Goal: Task Accomplishment & Management: Complete application form

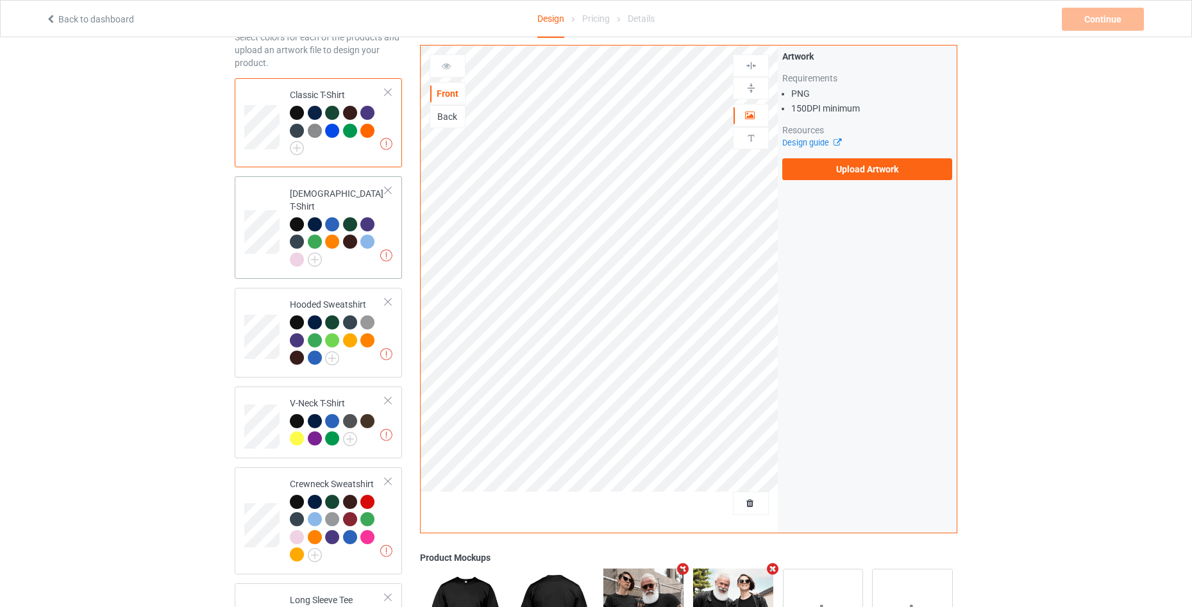
scroll to position [294, 0]
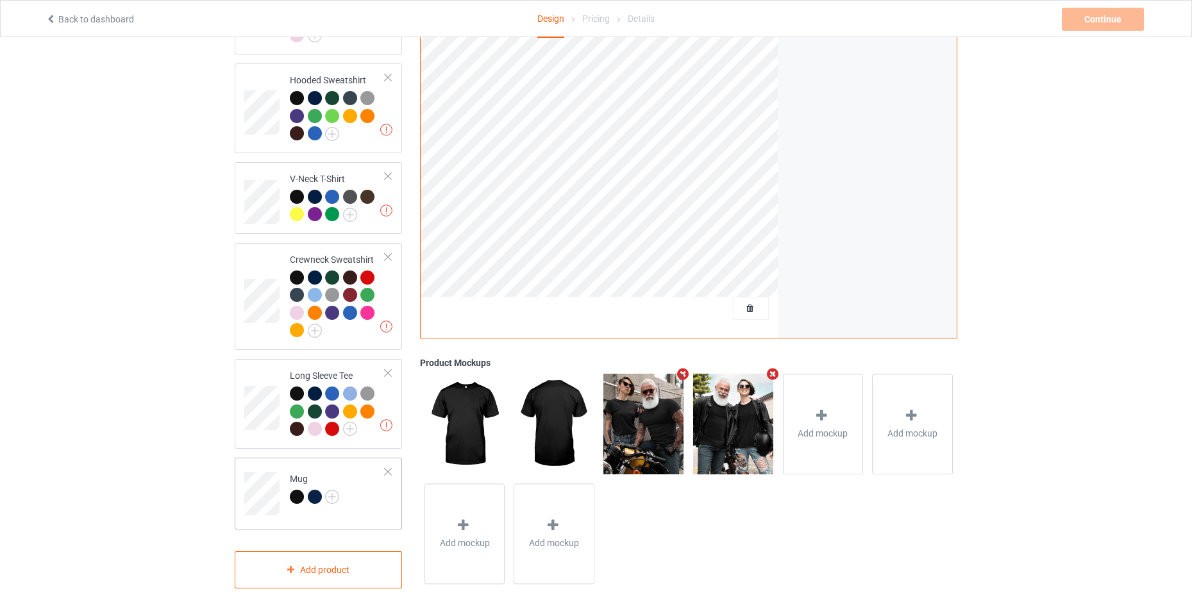
click at [369, 498] on td "Mug" at bounding box center [338, 489] width 110 height 53
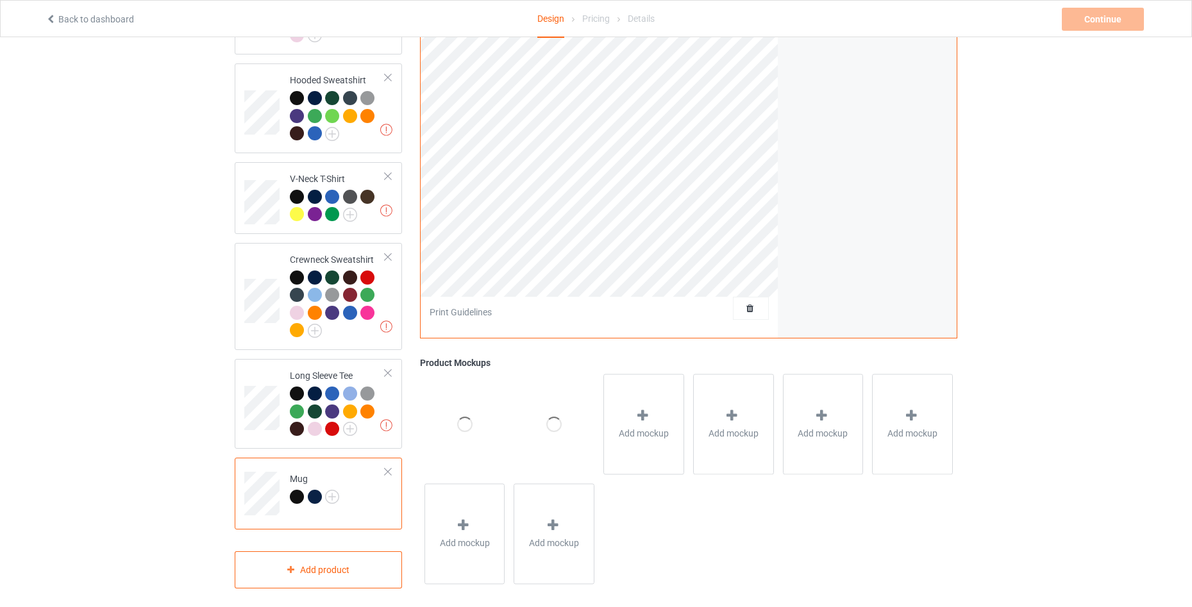
click at [388, 468] on div at bounding box center [388, 472] width 9 height 9
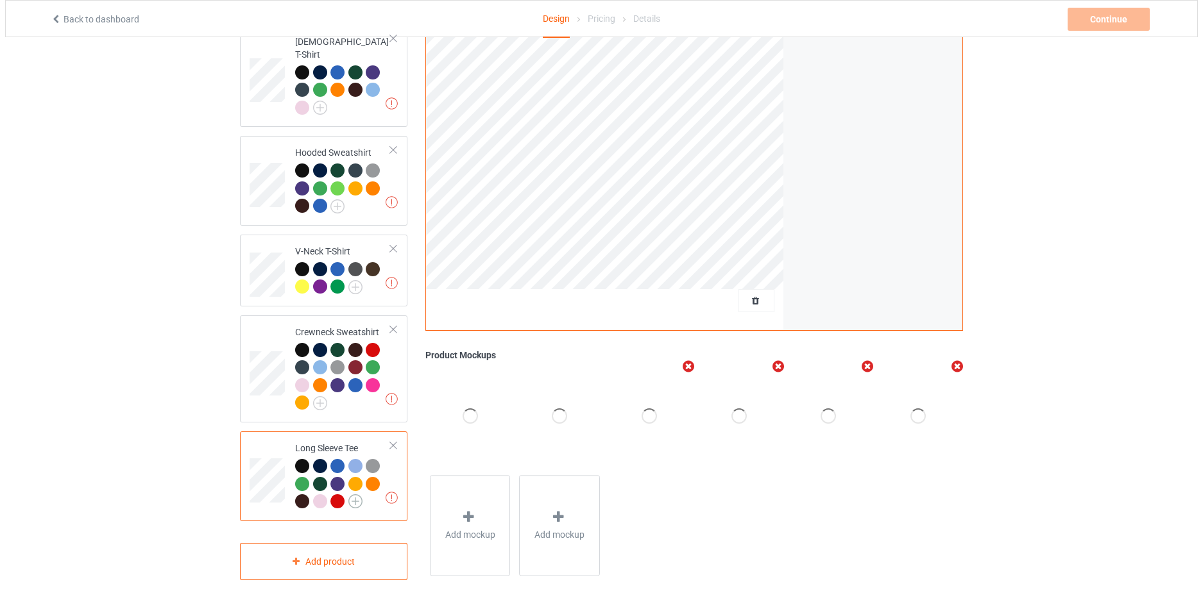
scroll to position [223, 0]
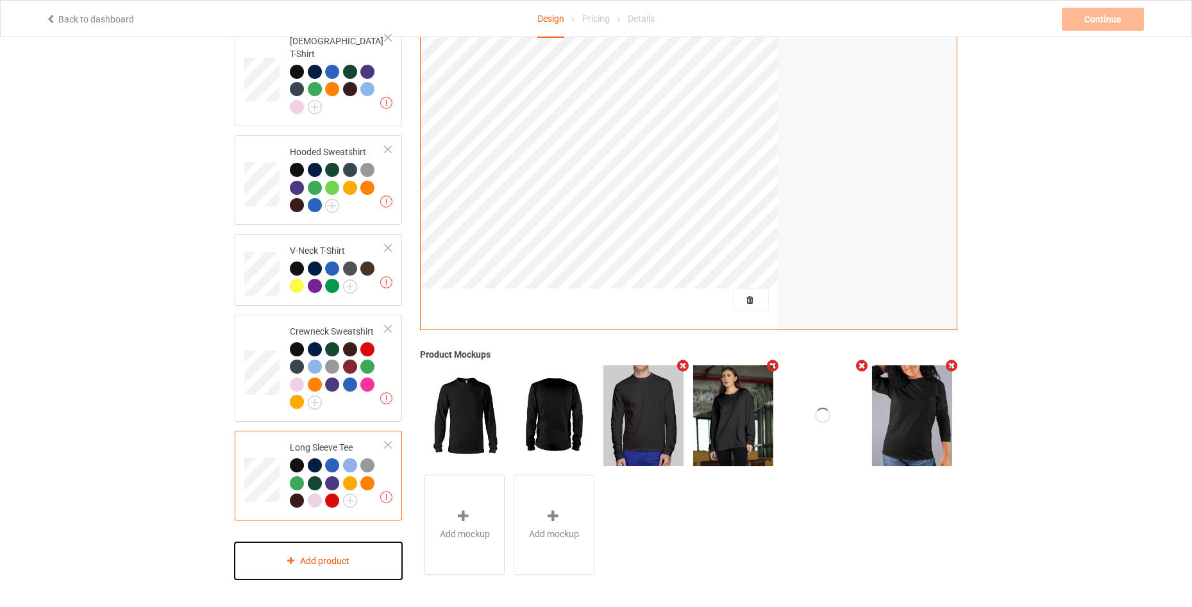
click at [348, 555] on div "Add product" at bounding box center [318, 562] width 167 height 38
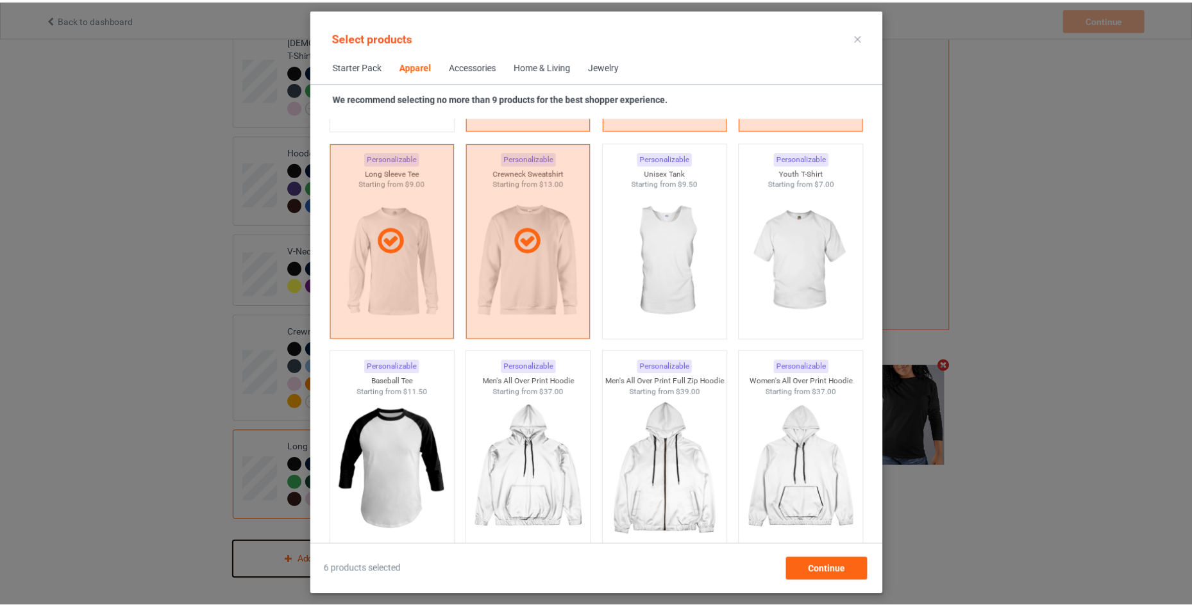
scroll to position [906, 0]
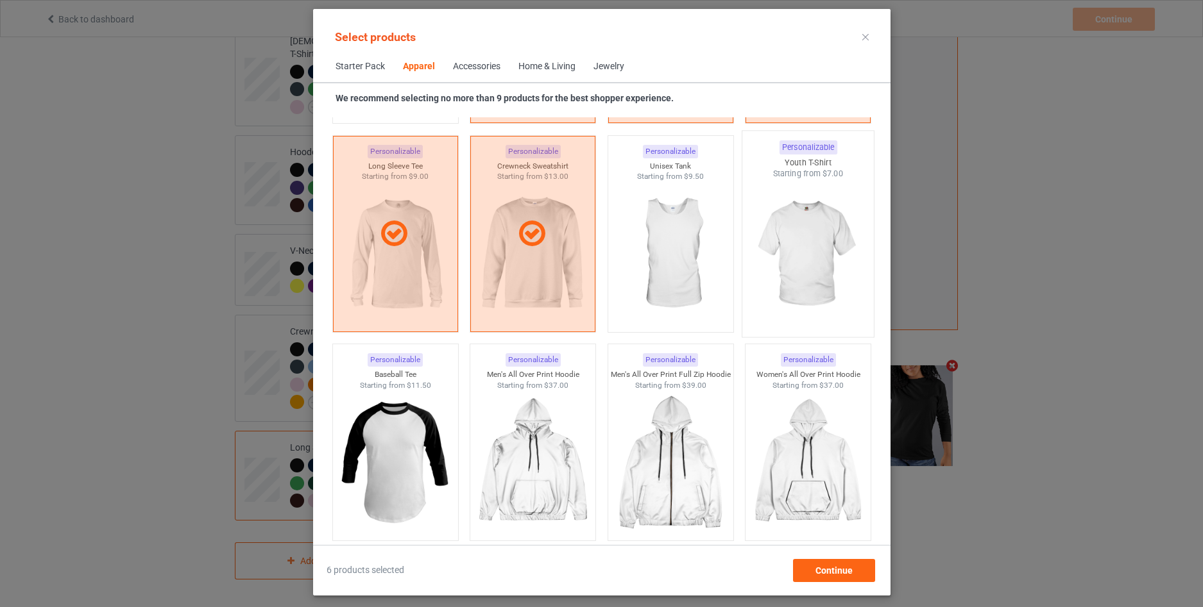
click at [826, 266] on img at bounding box center [807, 255] width 121 height 151
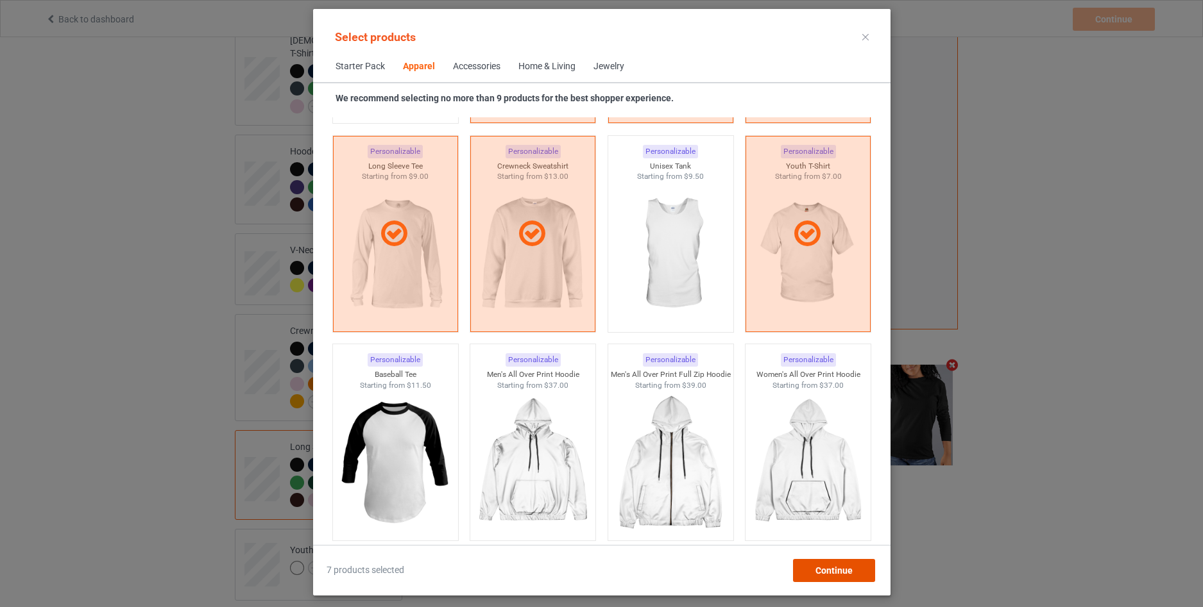
click at [833, 576] on div "Continue" at bounding box center [833, 570] width 82 height 23
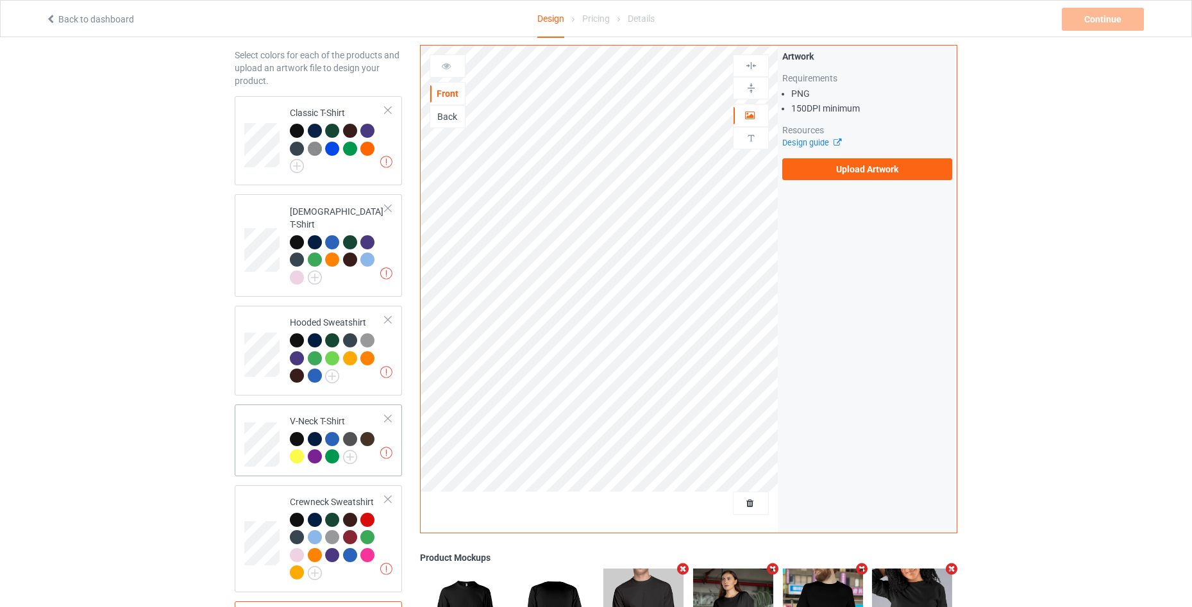
scroll to position [294, 0]
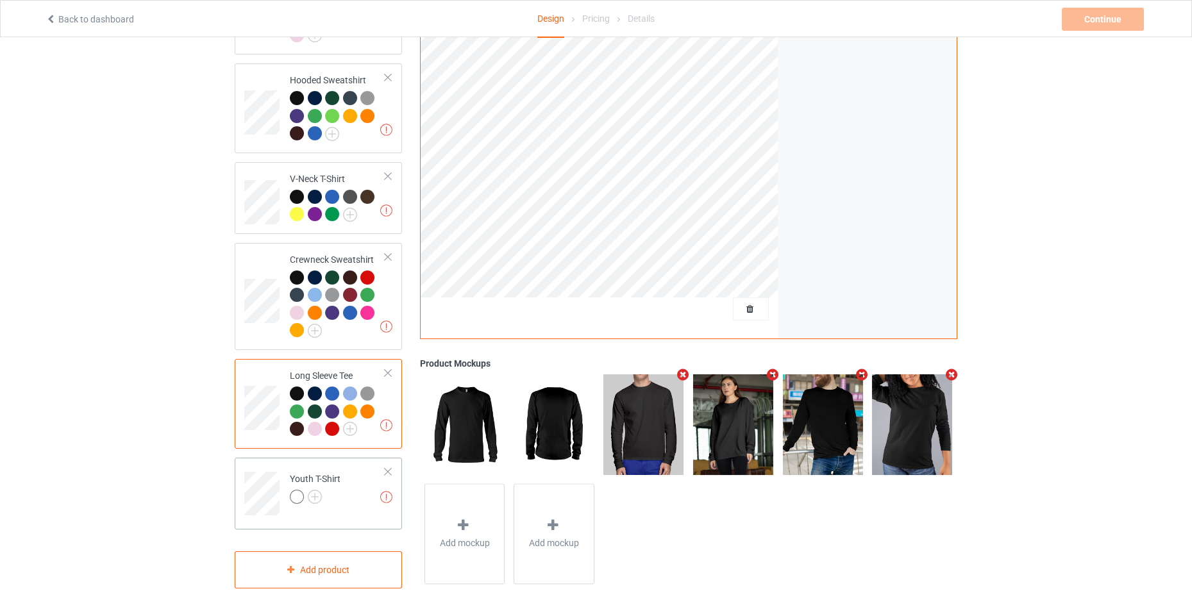
click at [334, 500] on td "Missing artworks Youth T-Shirt" at bounding box center [338, 489] width 110 height 53
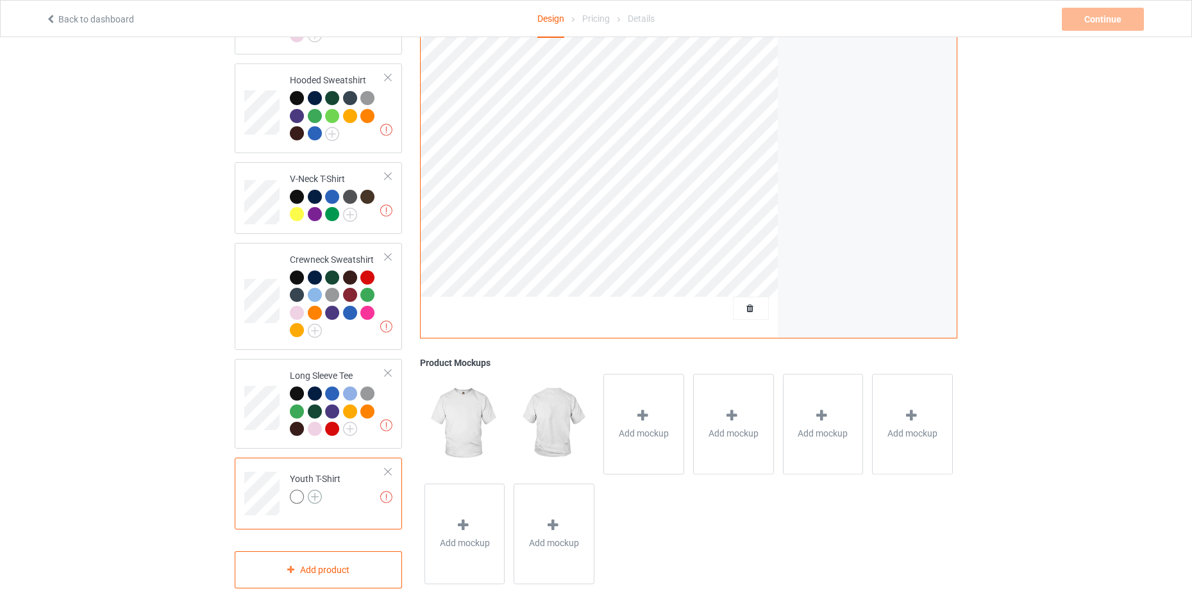
click at [317, 492] on img at bounding box center [315, 497] width 14 height 14
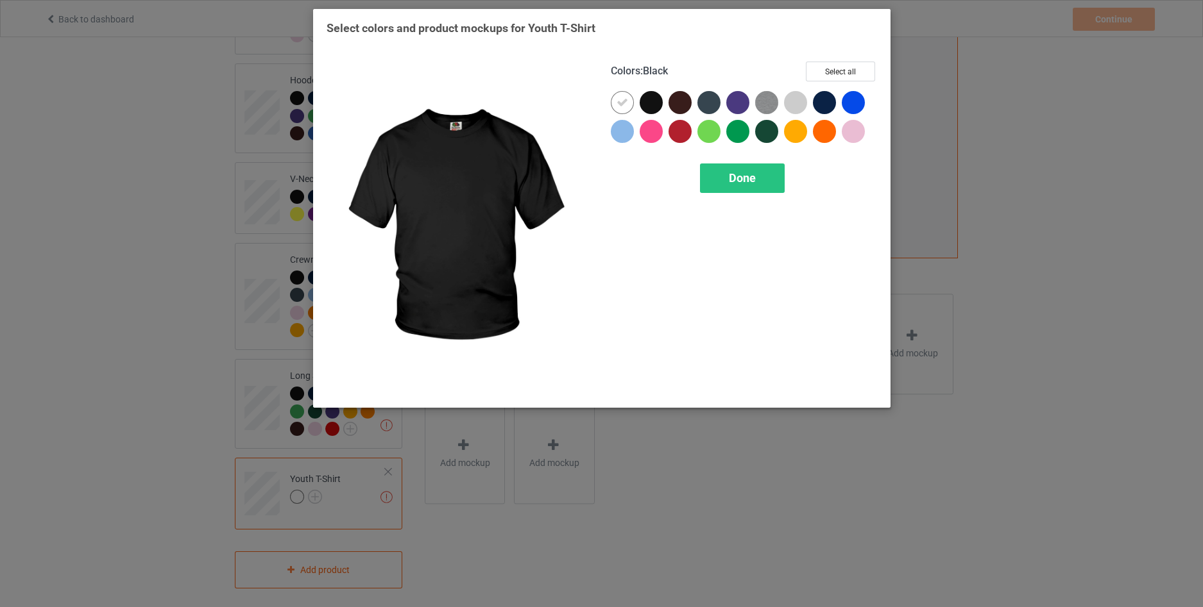
click at [656, 105] on div at bounding box center [650, 102] width 23 height 23
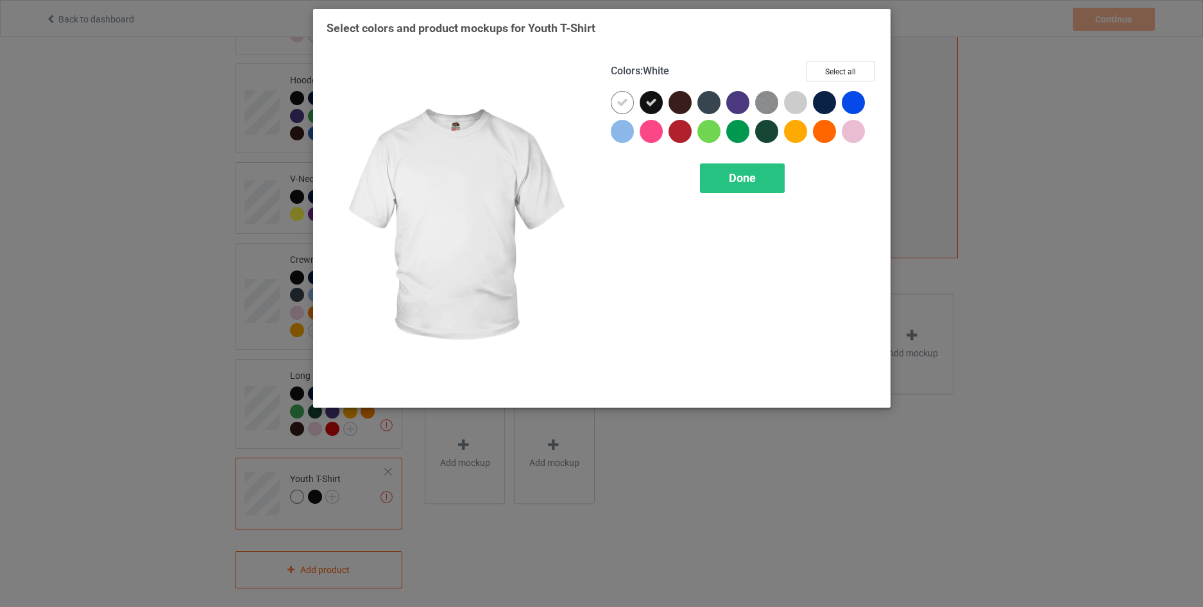
click at [629, 102] on div at bounding box center [622, 102] width 23 height 23
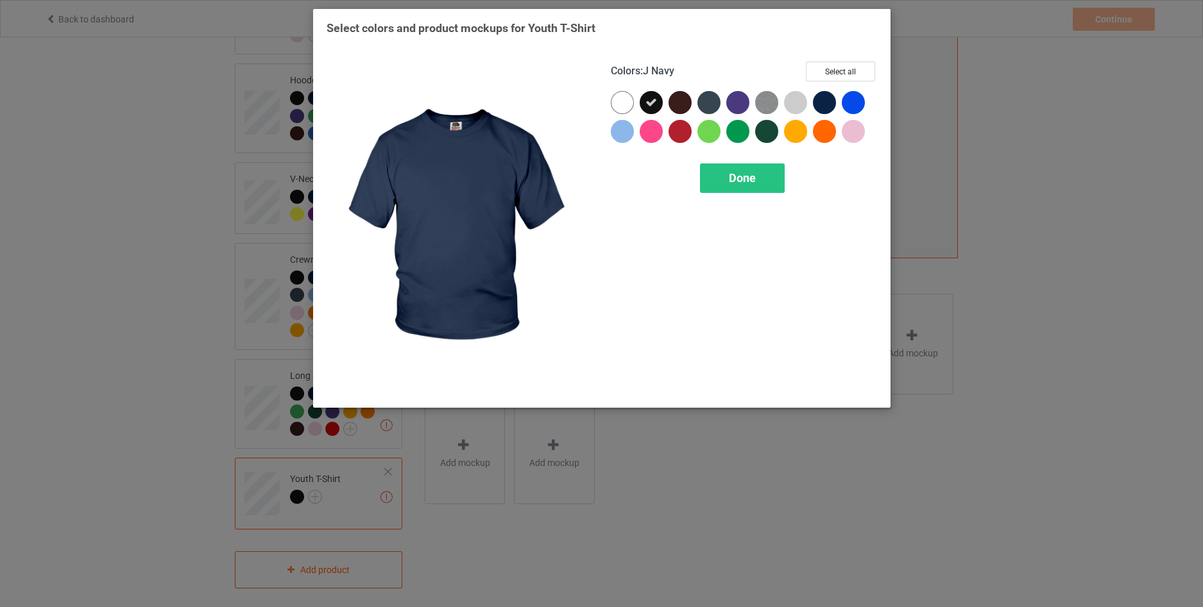
click at [821, 101] on div at bounding box center [824, 102] width 23 height 23
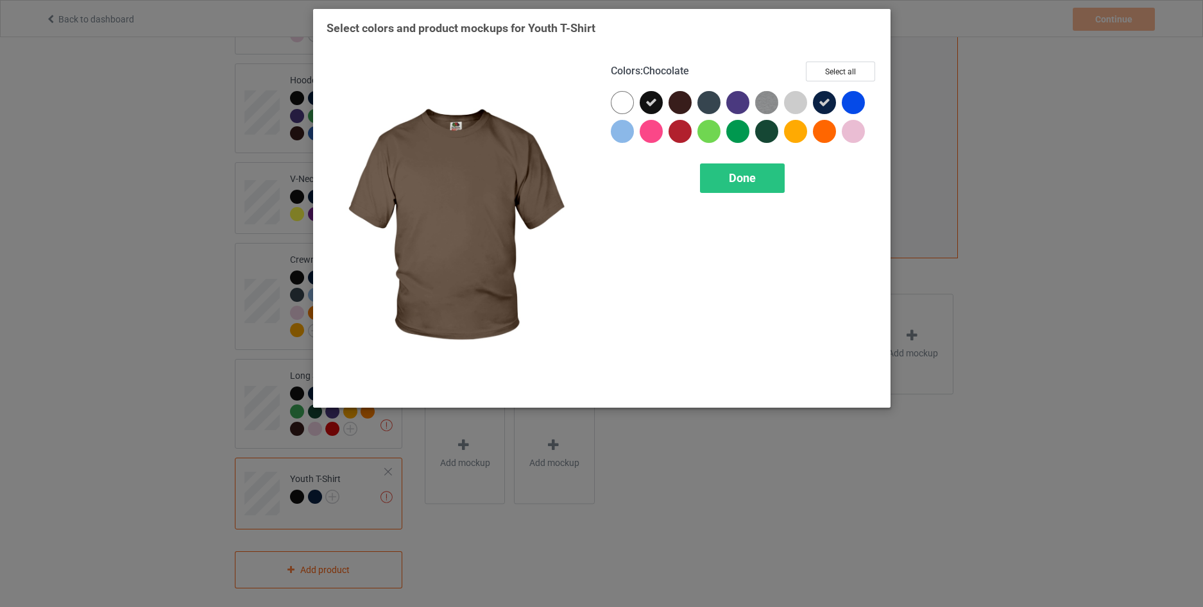
click at [675, 102] on div at bounding box center [679, 102] width 23 height 23
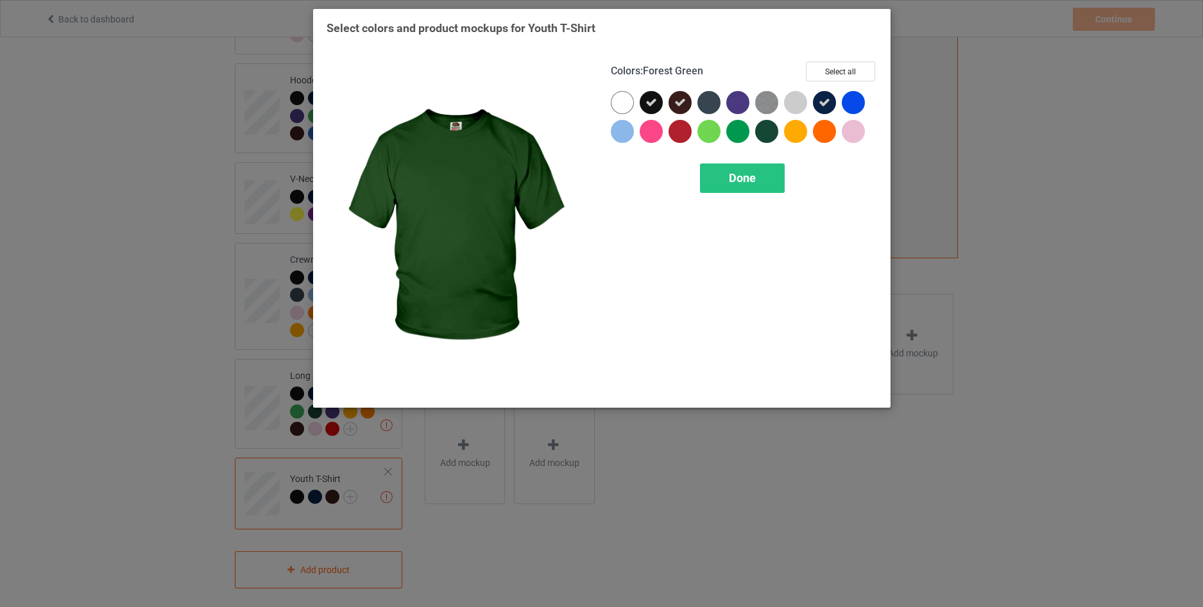
click at [759, 135] on div at bounding box center [766, 131] width 23 height 23
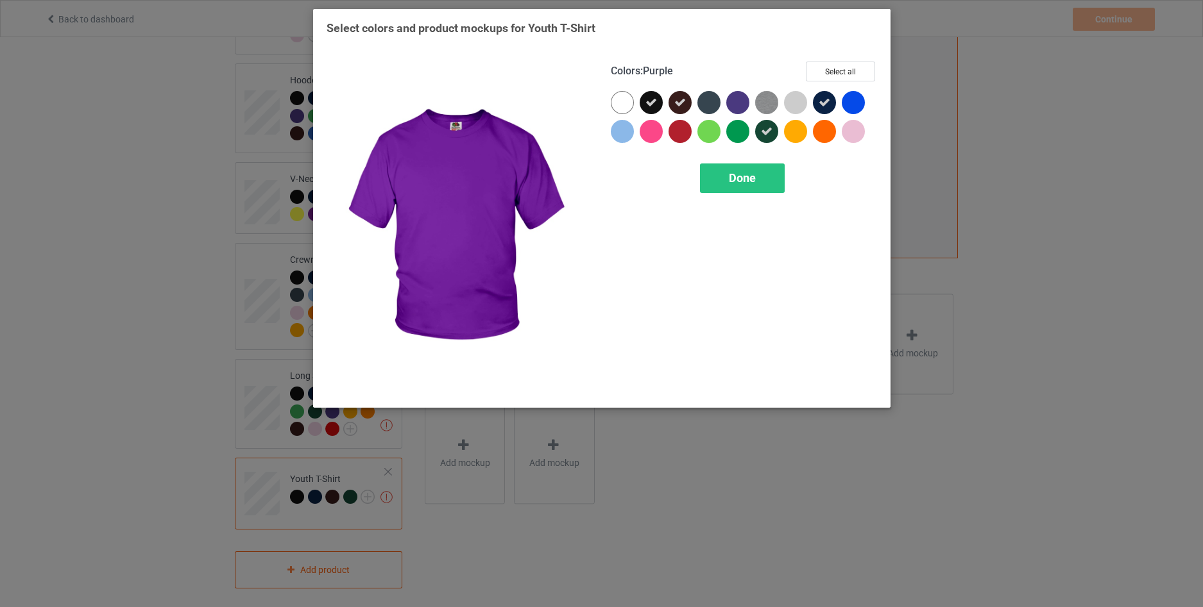
click at [745, 102] on div at bounding box center [737, 102] width 23 height 23
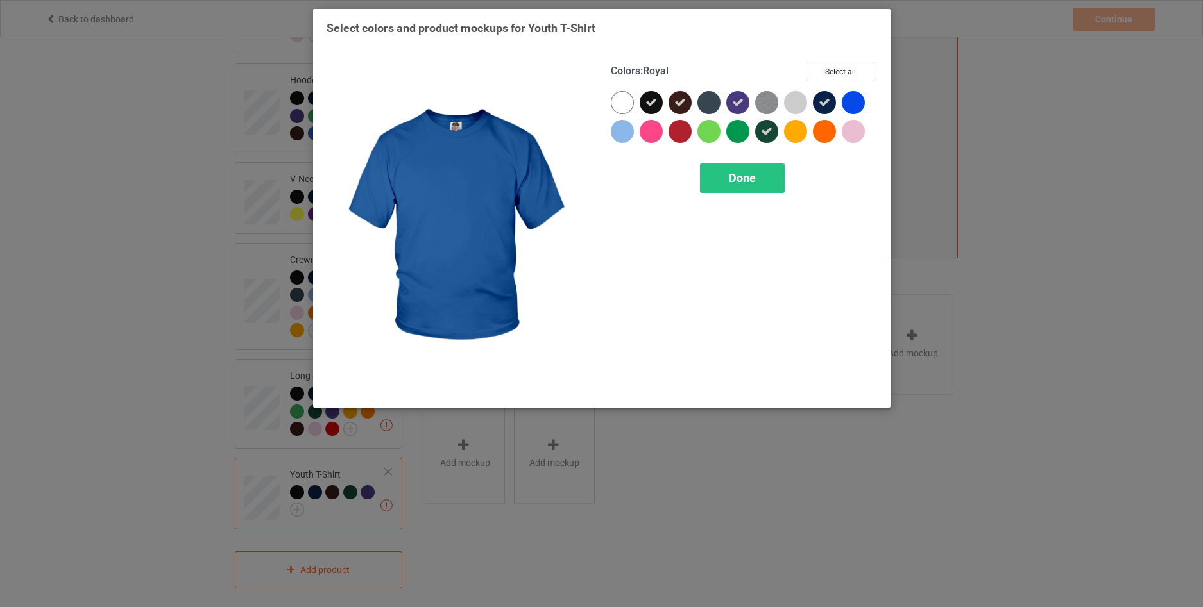
click at [854, 106] on div at bounding box center [853, 102] width 23 height 23
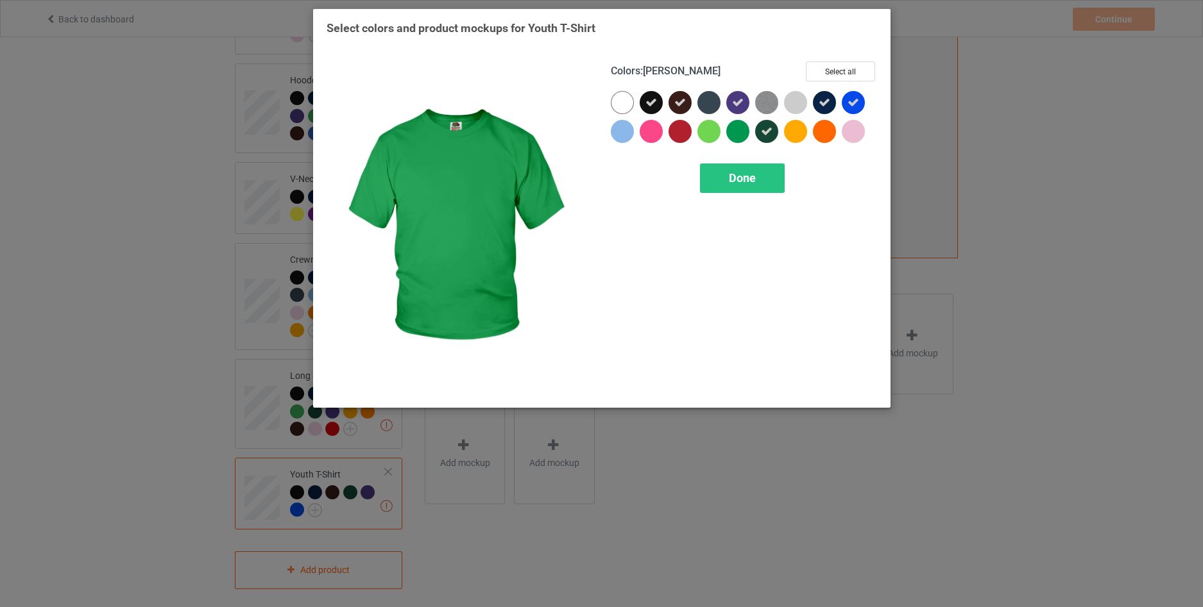
click at [736, 133] on div at bounding box center [737, 131] width 23 height 23
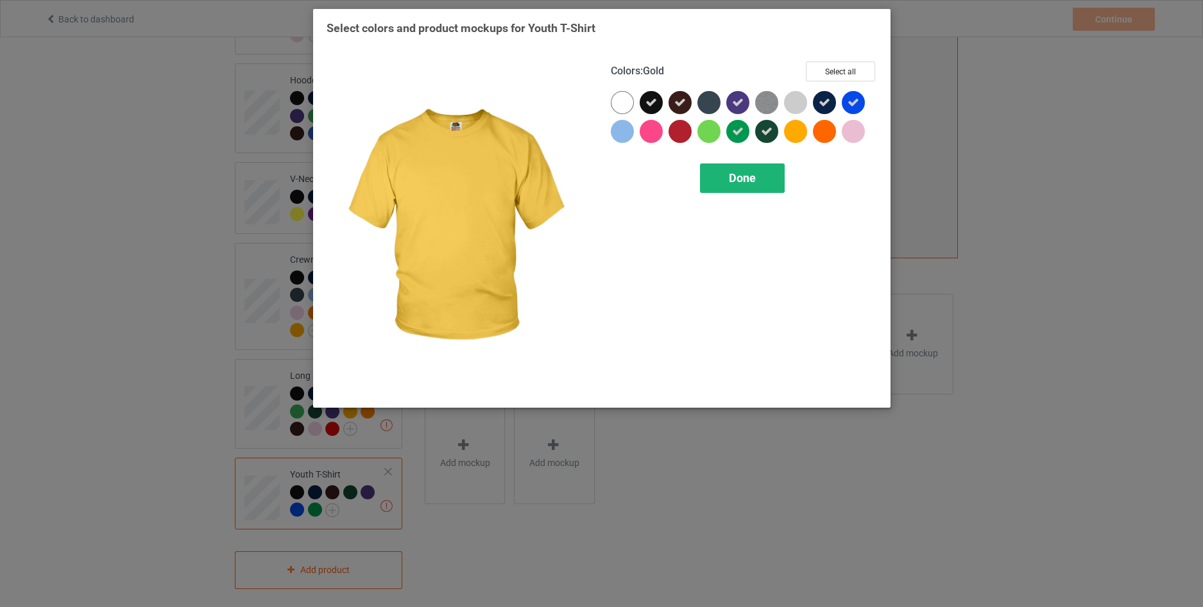
click at [749, 174] on span "Done" at bounding box center [742, 177] width 27 height 13
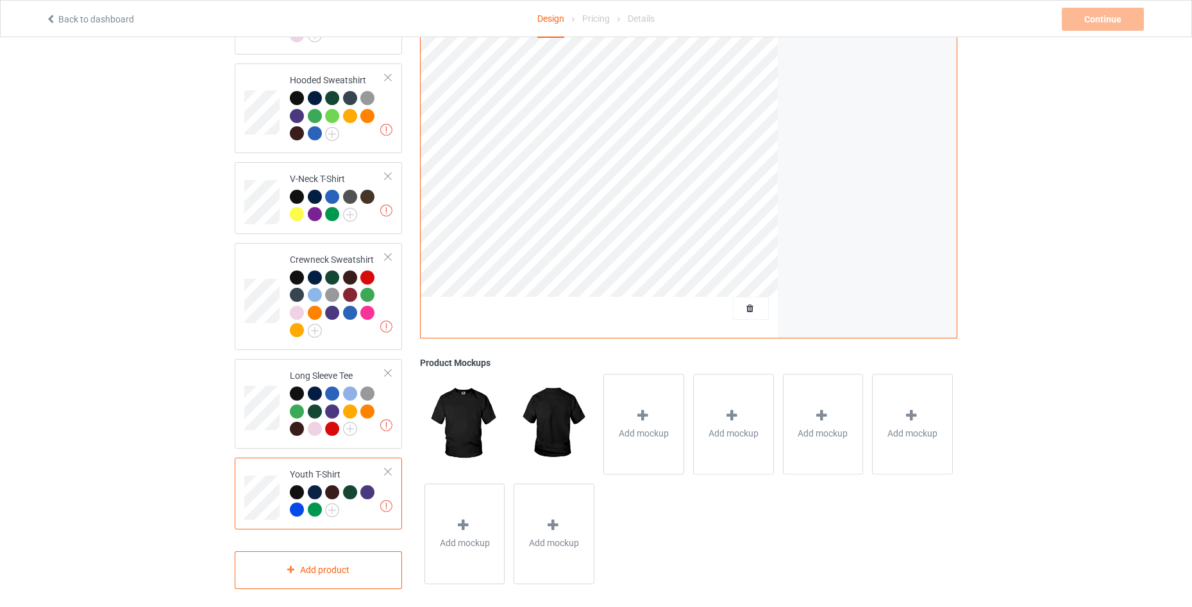
scroll to position [38, 0]
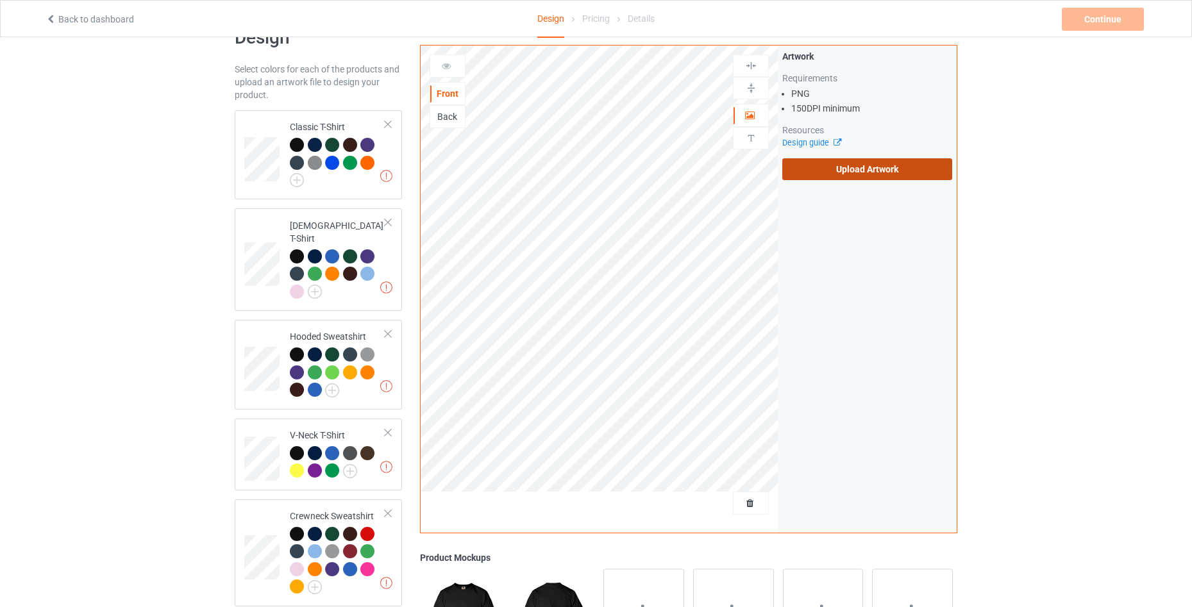
click at [876, 166] on label "Upload Artwork" at bounding box center [868, 169] width 170 height 22
click at [0, 0] on input "Upload Artwork" at bounding box center [0, 0] width 0 height 0
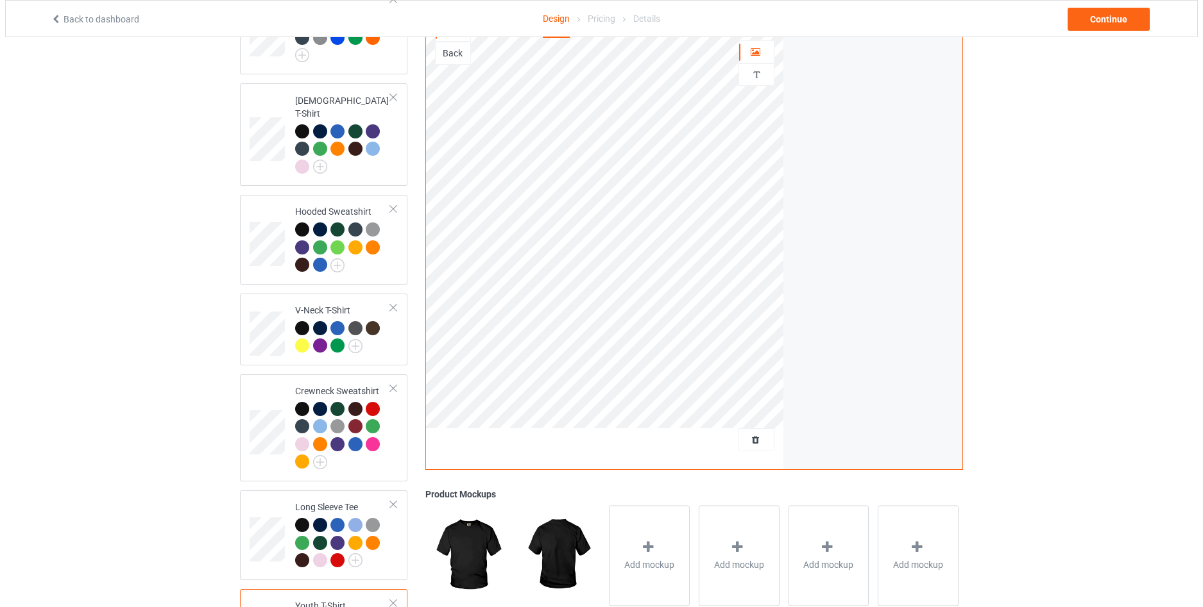
scroll to position [209, 0]
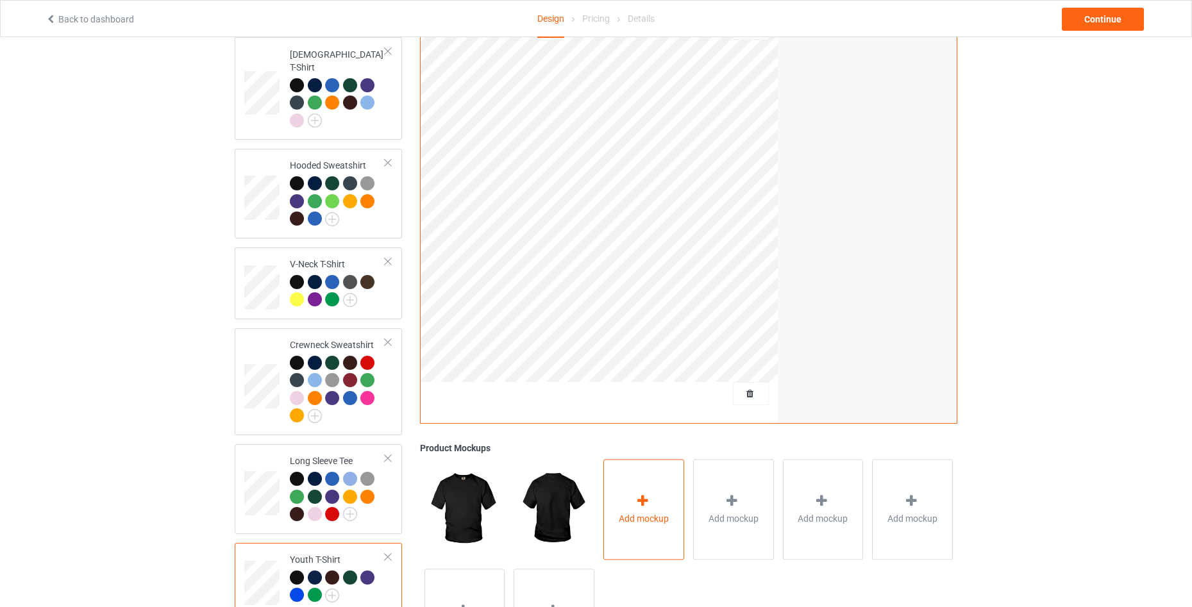
click at [668, 484] on div "Add mockup" at bounding box center [644, 509] width 81 height 101
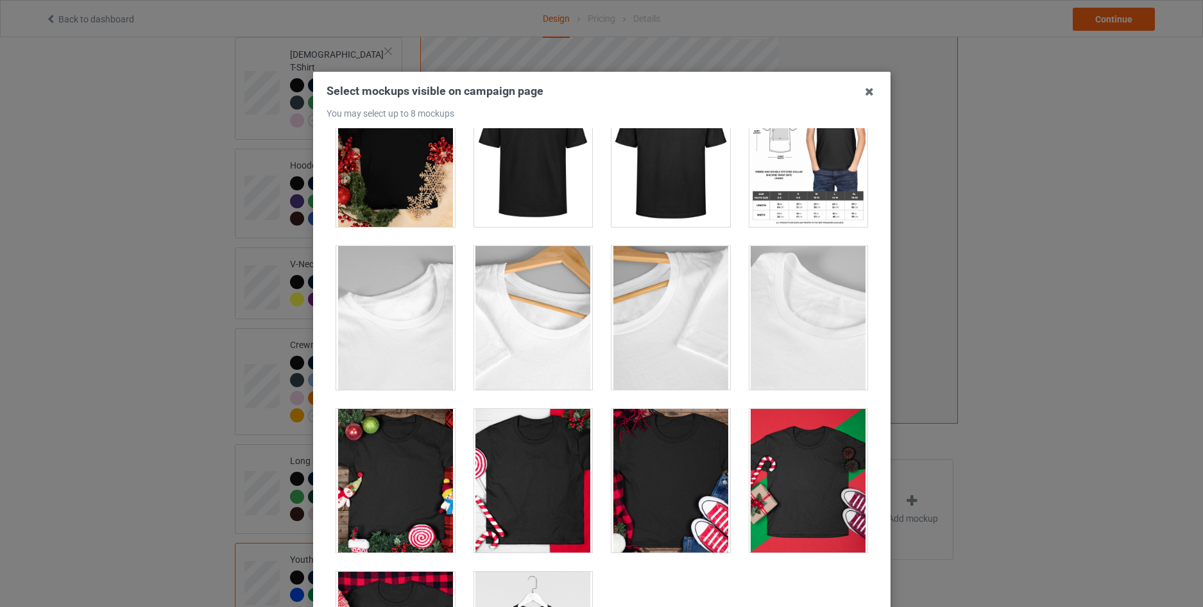
scroll to position [654, 0]
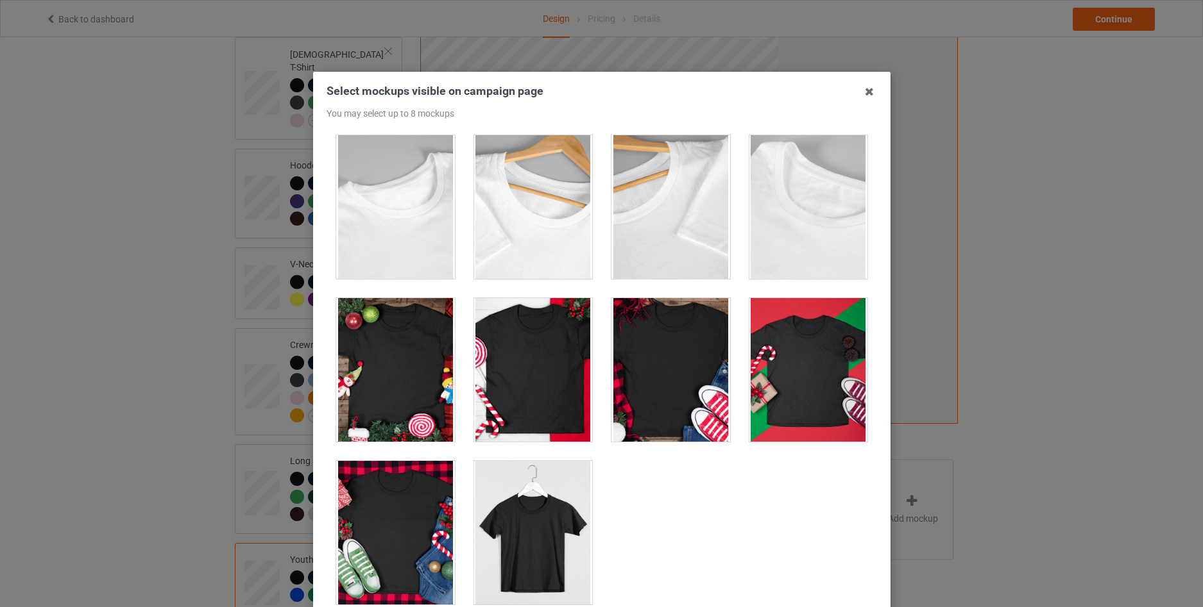
click at [379, 516] on div at bounding box center [395, 533] width 119 height 144
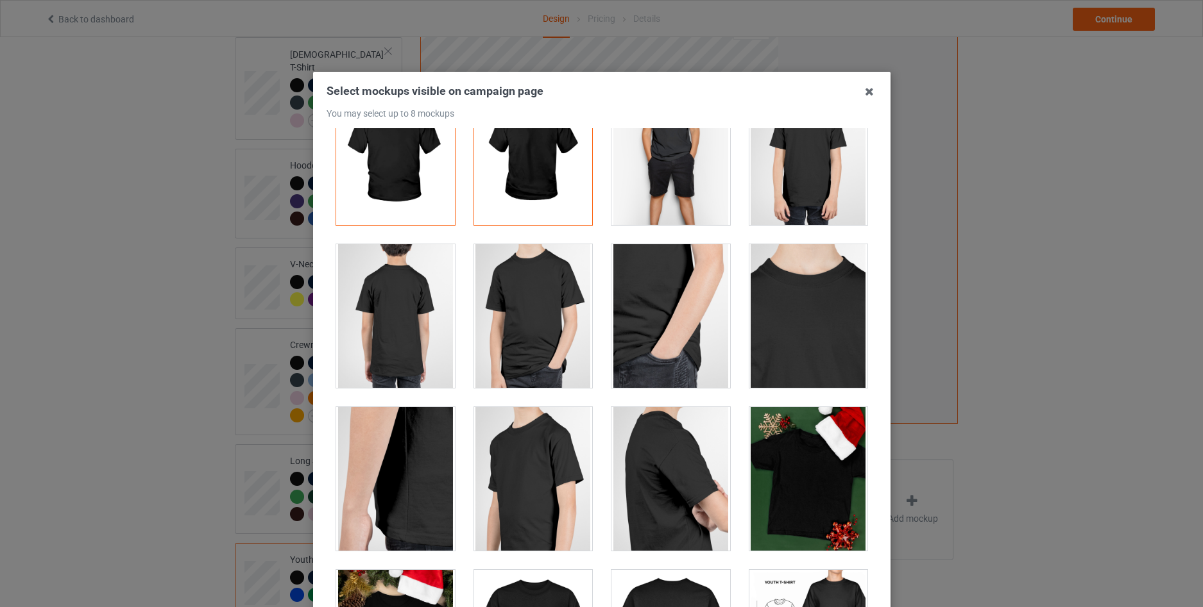
scroll to position [85, 0]
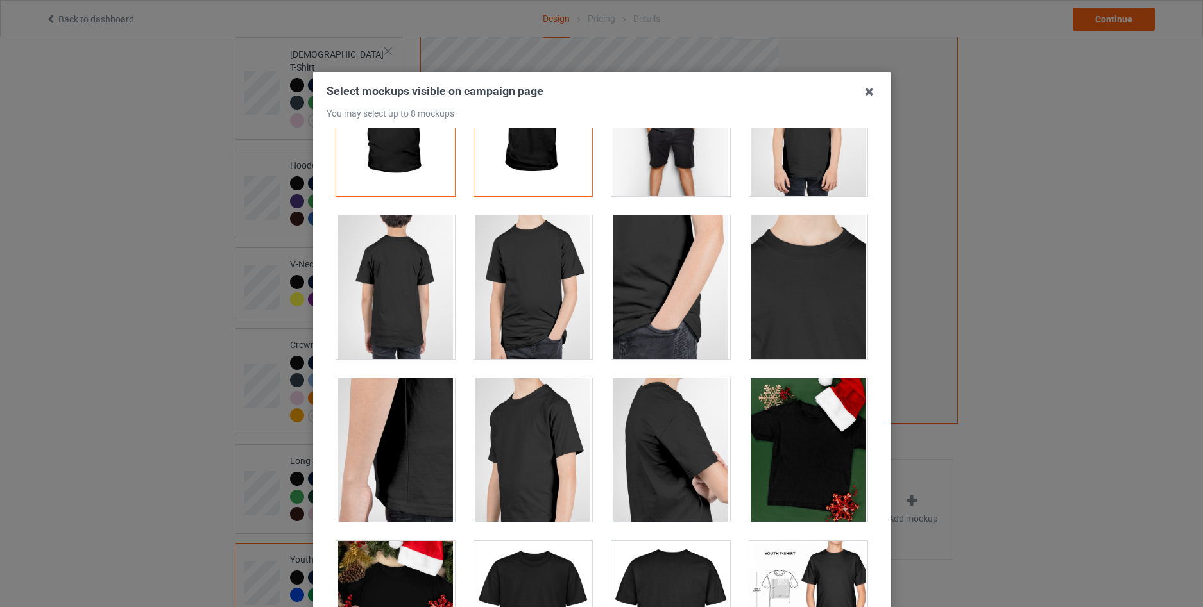
click at [799, 469] on div at bounding box center [808, 450] width 119 height 144
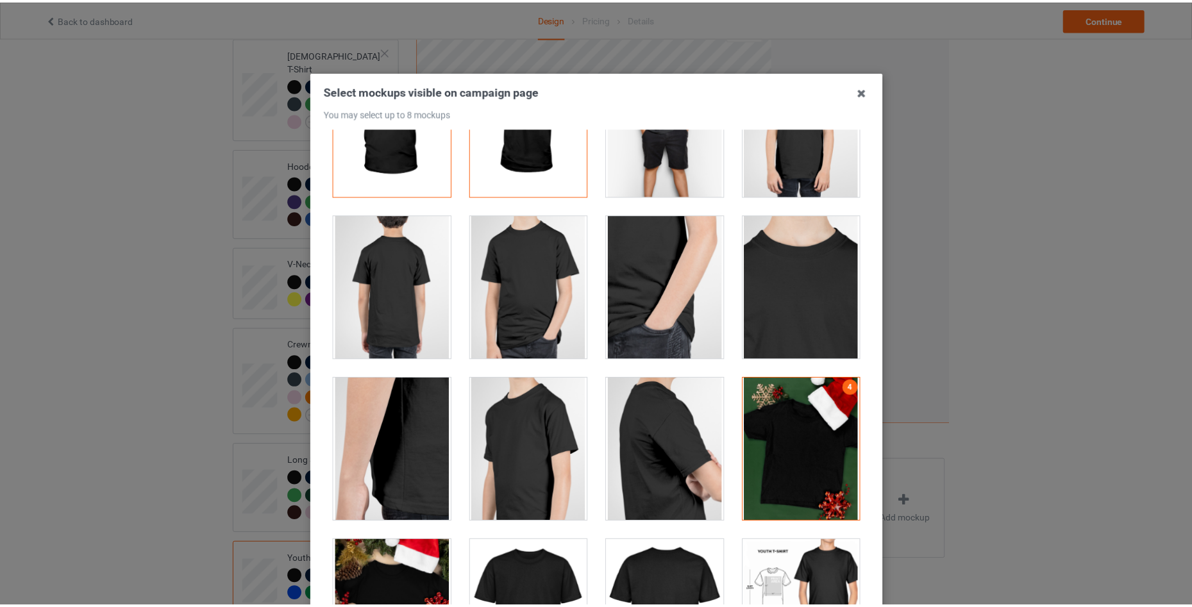
scroll to position [0, 0]
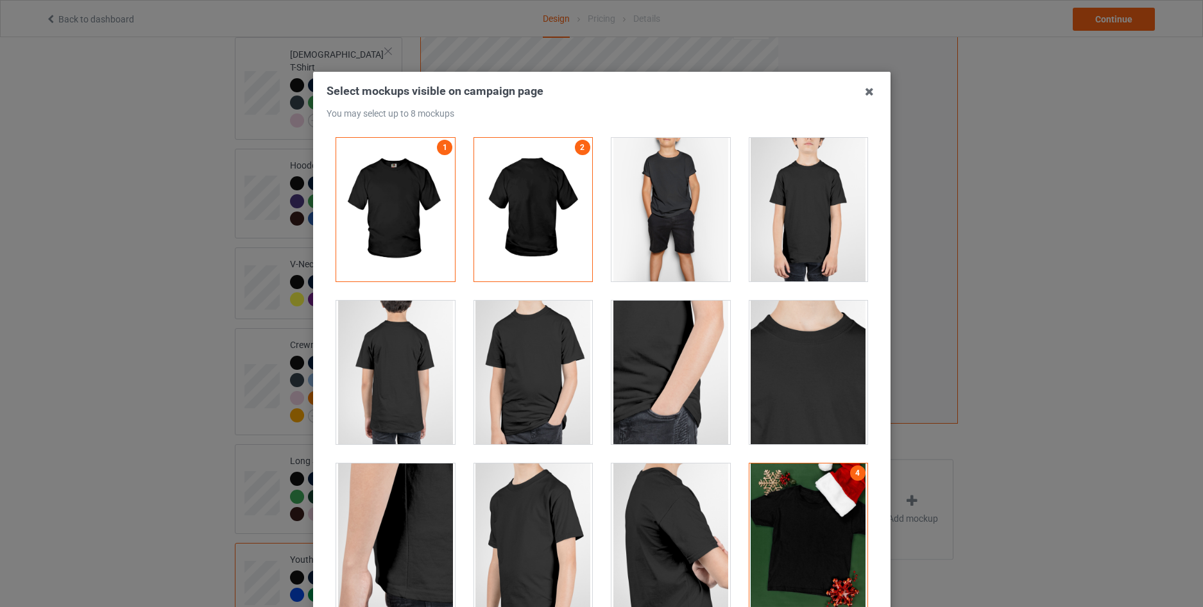
click at [687, 242] on div at bounding box center [670, 210] width 119 height 144
click at [861, 94] on icon at bounding box center [869, 91] width 21 height 21
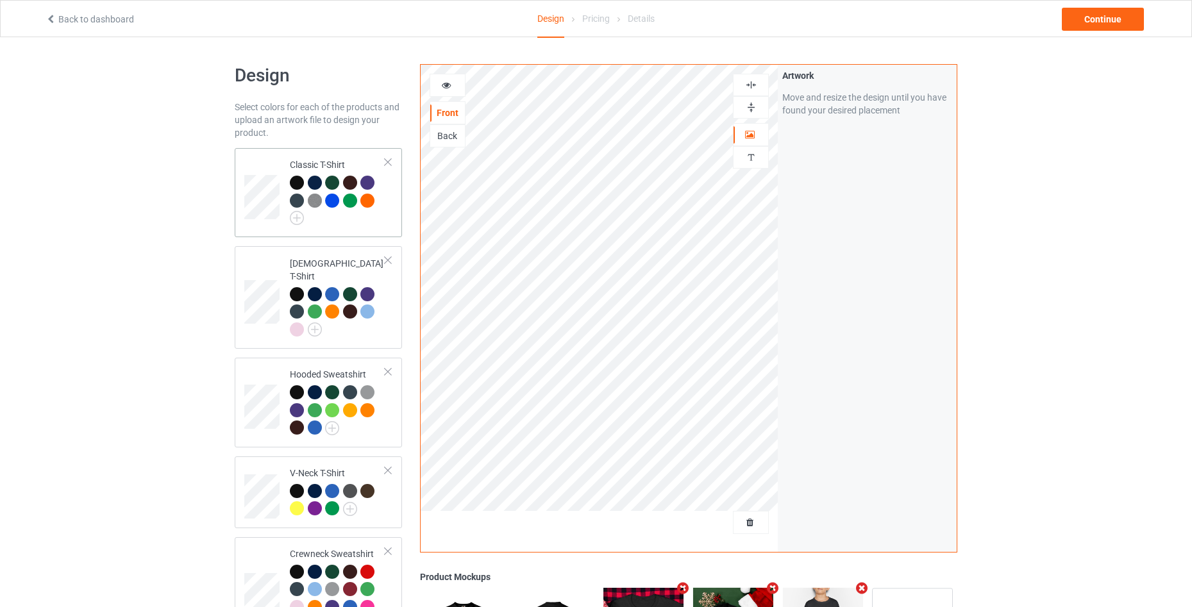
click at [382, 234] on div "Classic T-Shirt" at bounding box center [318, 192] width 167 height 89
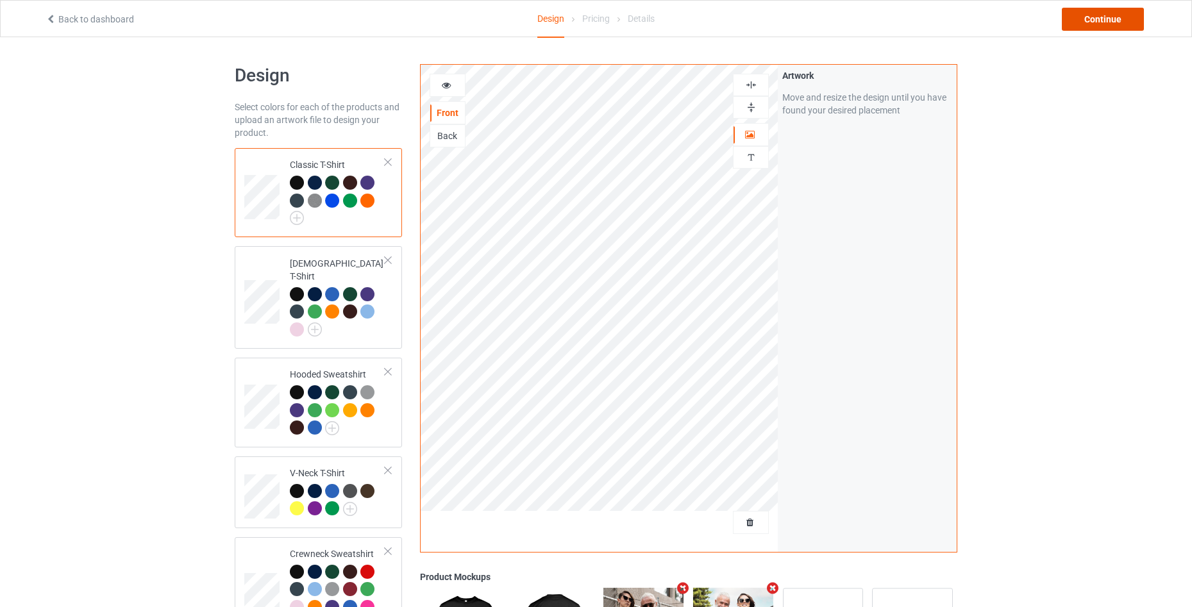
click at [1087, 20] on div "Continue" at bounding box center [1103, 19] width 82 height 23
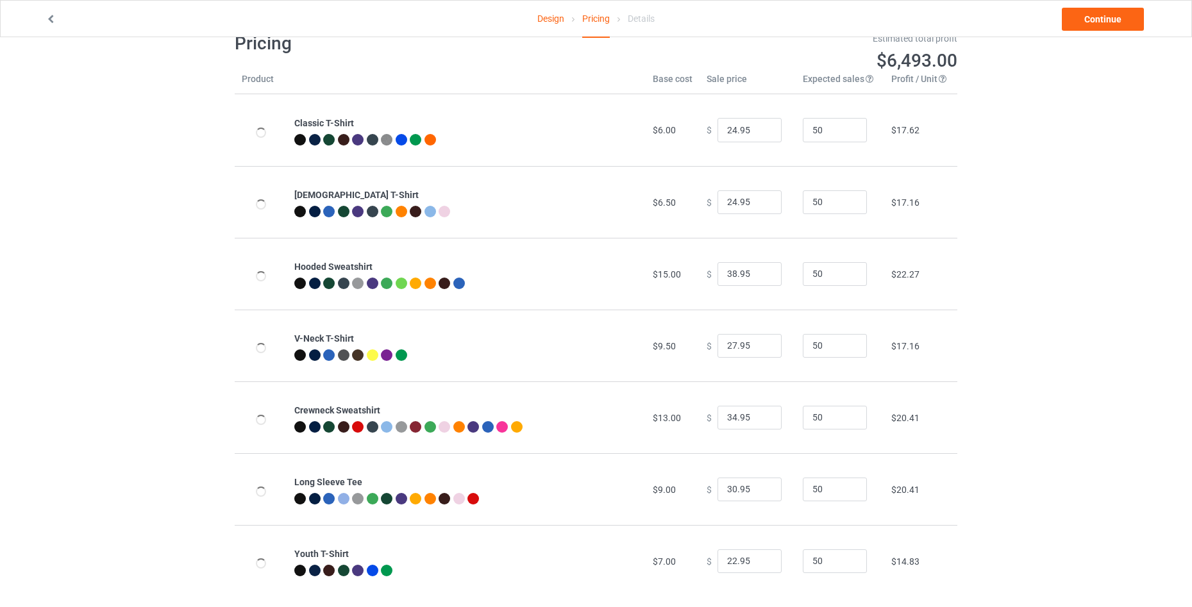
scroll to position [49, 0]
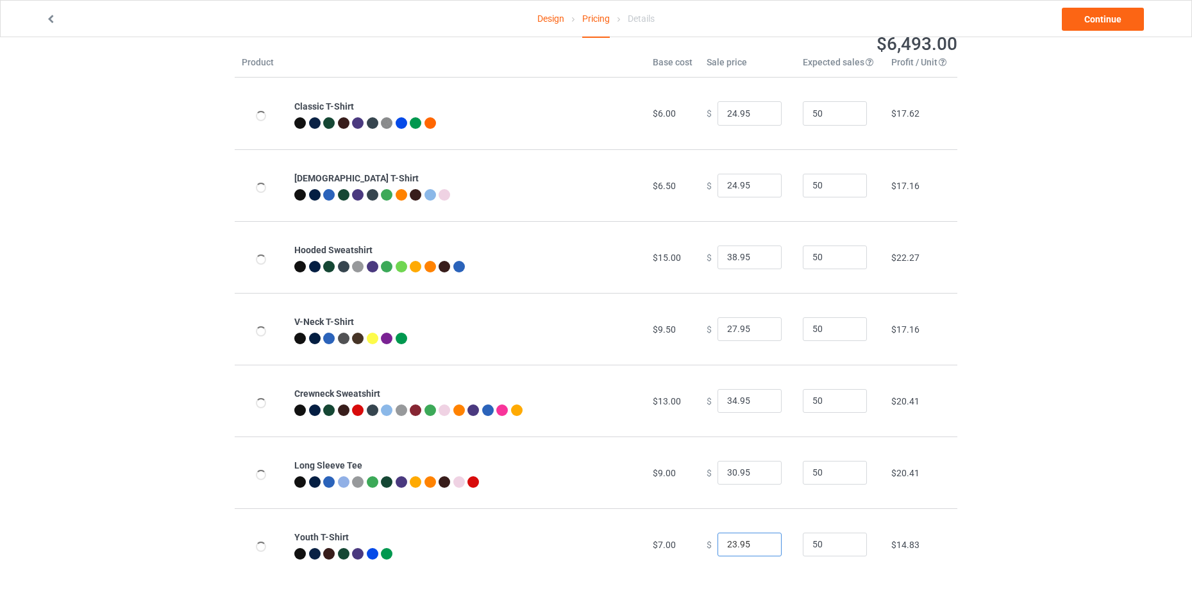
click at [758, 539] on input "23.95" at bounding box center [750, 545] width 64 height 24
click at [758, 539] on input "24.95" at bounding box center [750, 545] width 64 height 24
click at [758, 539] on input "25.95" at bounding box center [750, 545] width 64 height 24
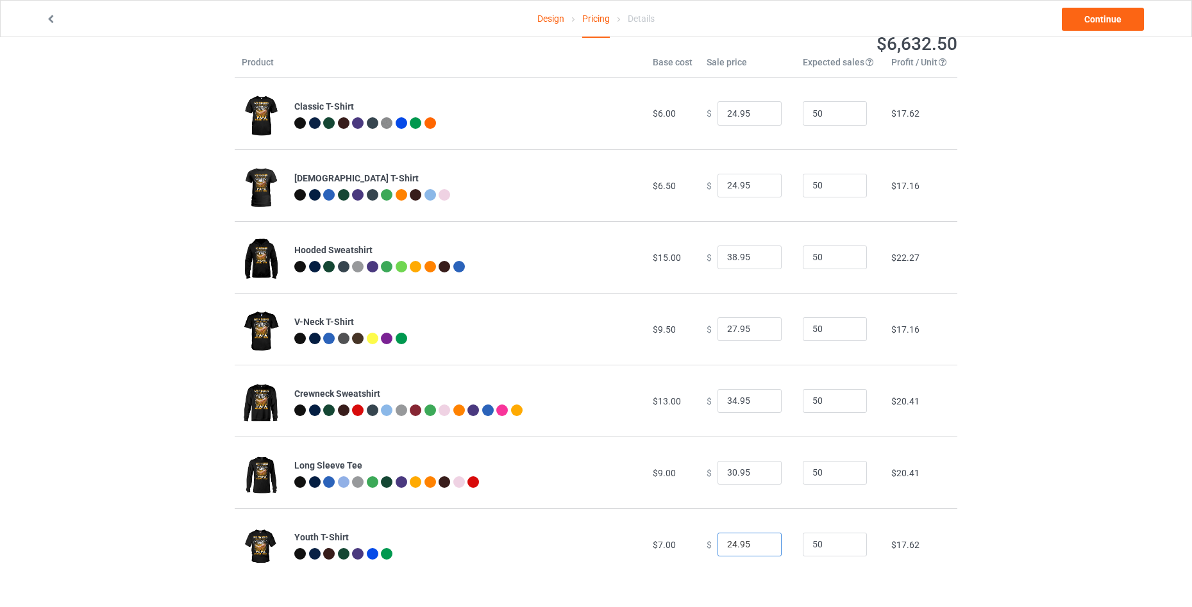
type input "24.95"
click at [758, 546] on input "24.95" at bounding box center [750, 545] width 64 height 24
click at [1110, 22] on link "Continue" at bounding box center [1103, 19] width 82 height 23
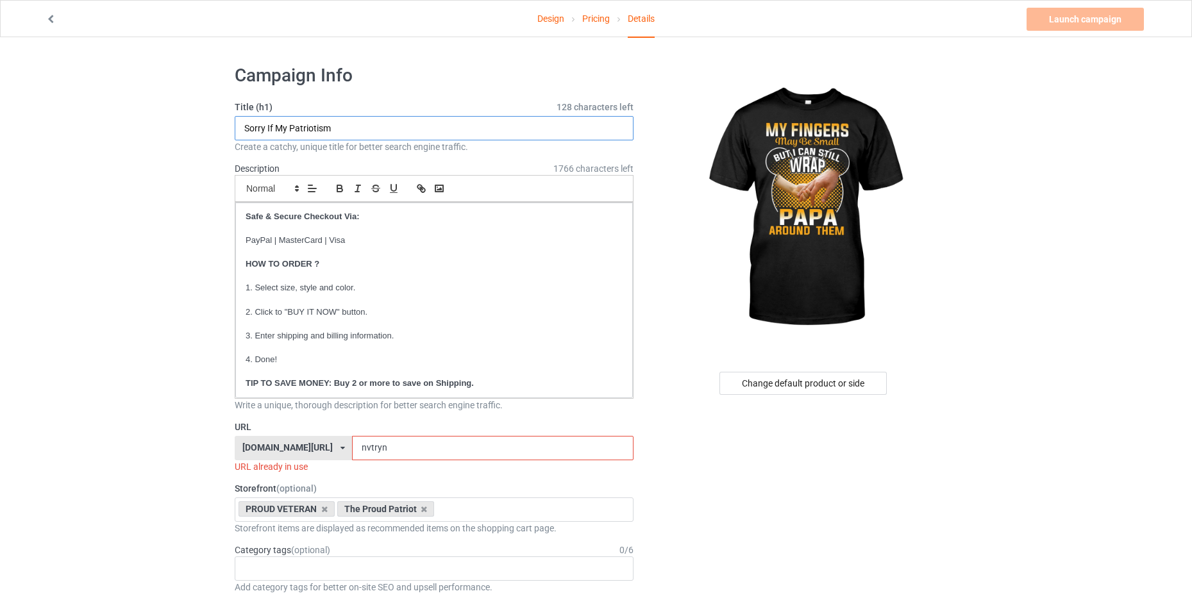
drag, startPoint x: 351, startPoint y: 131, endPoint x: 194, endPoint y: 139, distance: 157.3
paste input "My fingers may be small but I can still wrap papa around the"
type input "My fingers may be small but I can still wrap papa around them"
click at [409, 450] on input "nvtryn" at bounding box center [492, 448] width 281 height 24
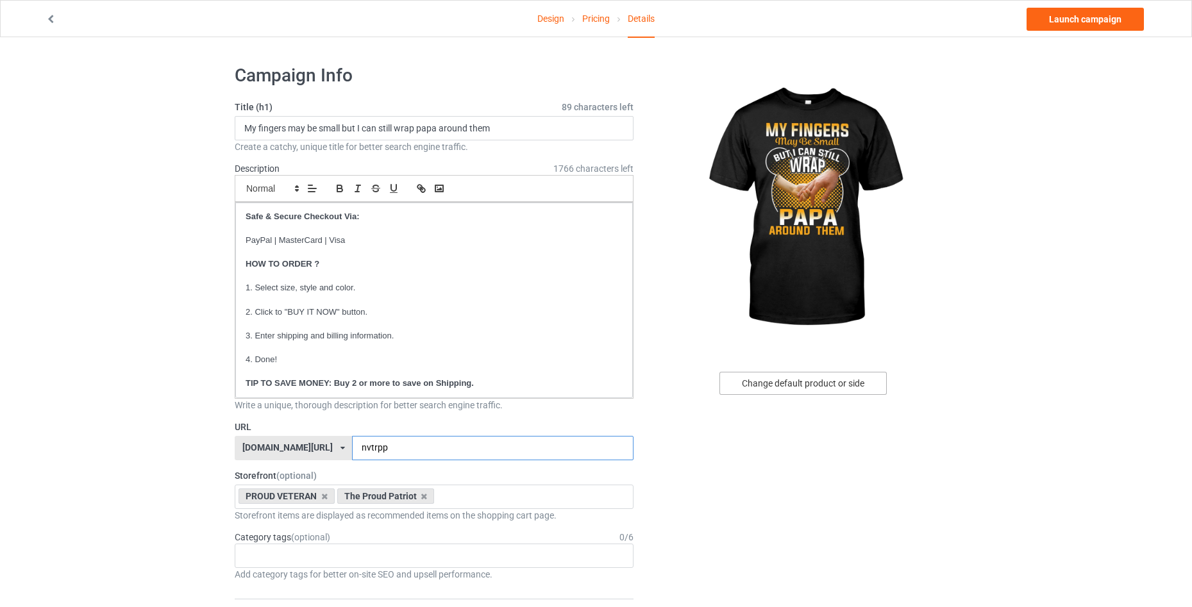
type input "nvtrpp"
click at [825, 389] on div "Change default product or side" at bounding box center [803, 383] width 167 height 23
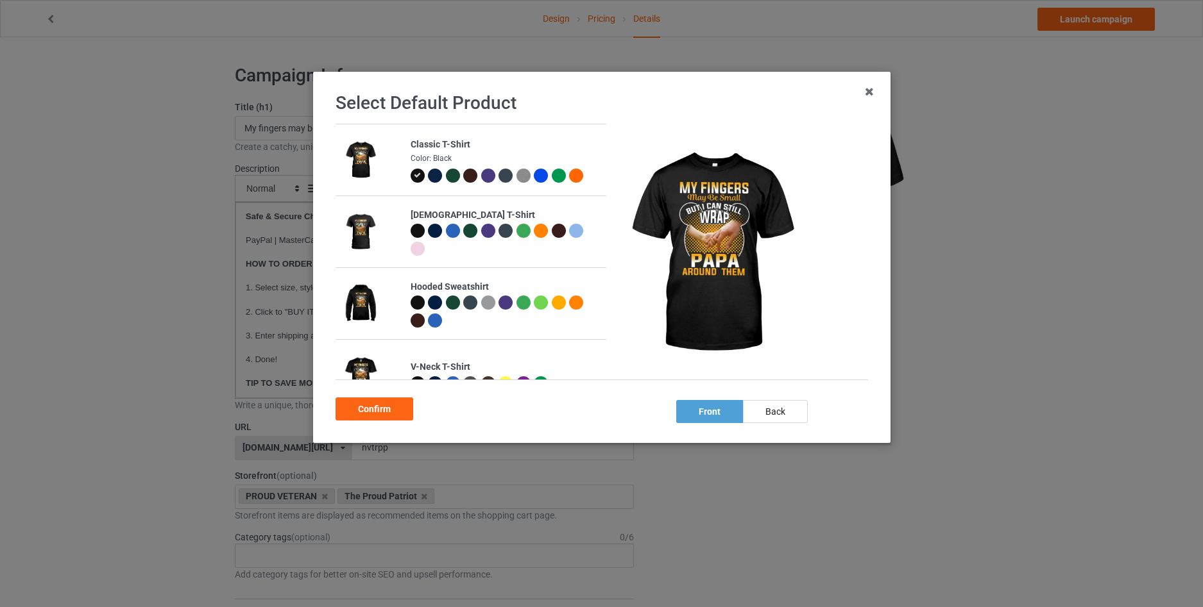
scroll to position [248, 0]
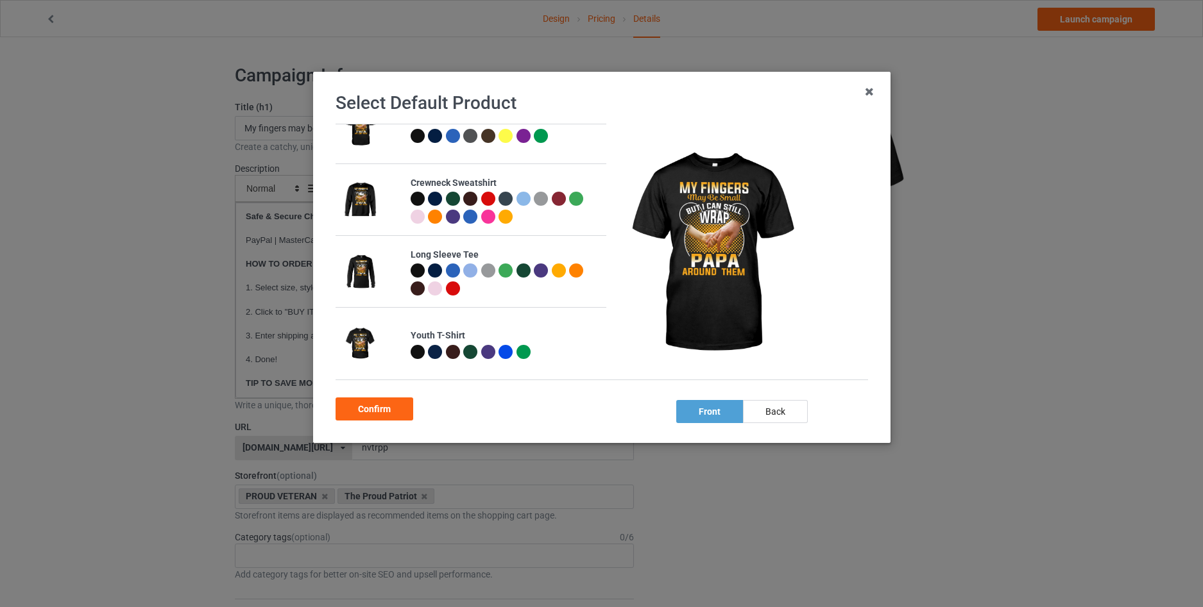
click at [419, 354] on div at bounding box center [417, 352] width 14 height 14
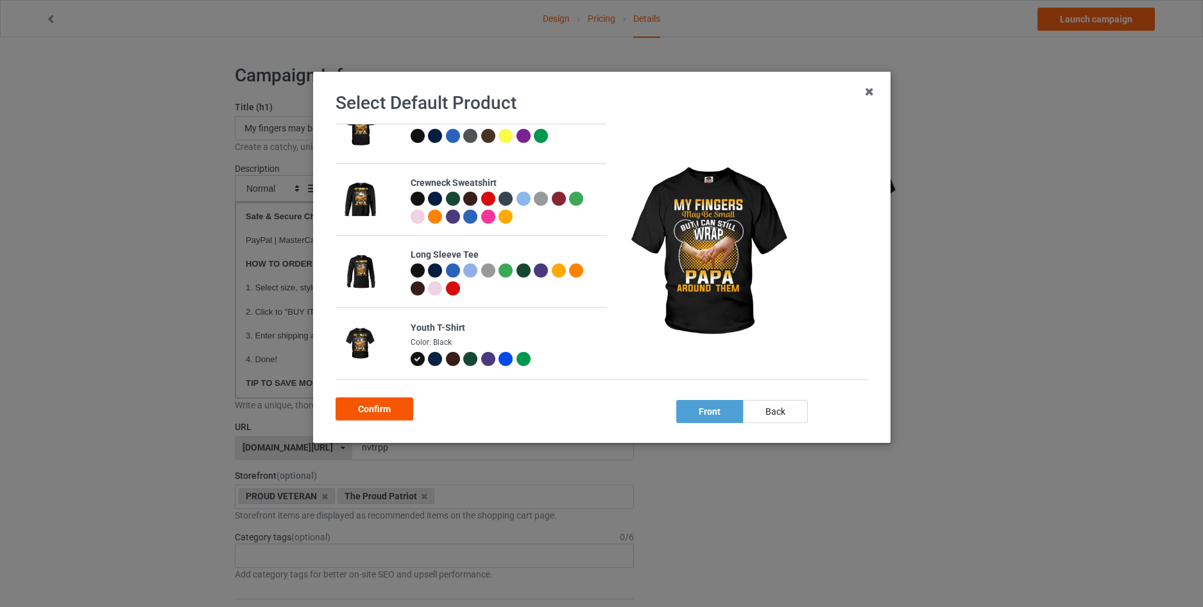
click at [371, 416] on div "Confirm" at bounding box center [374, 409] width 78 height 23
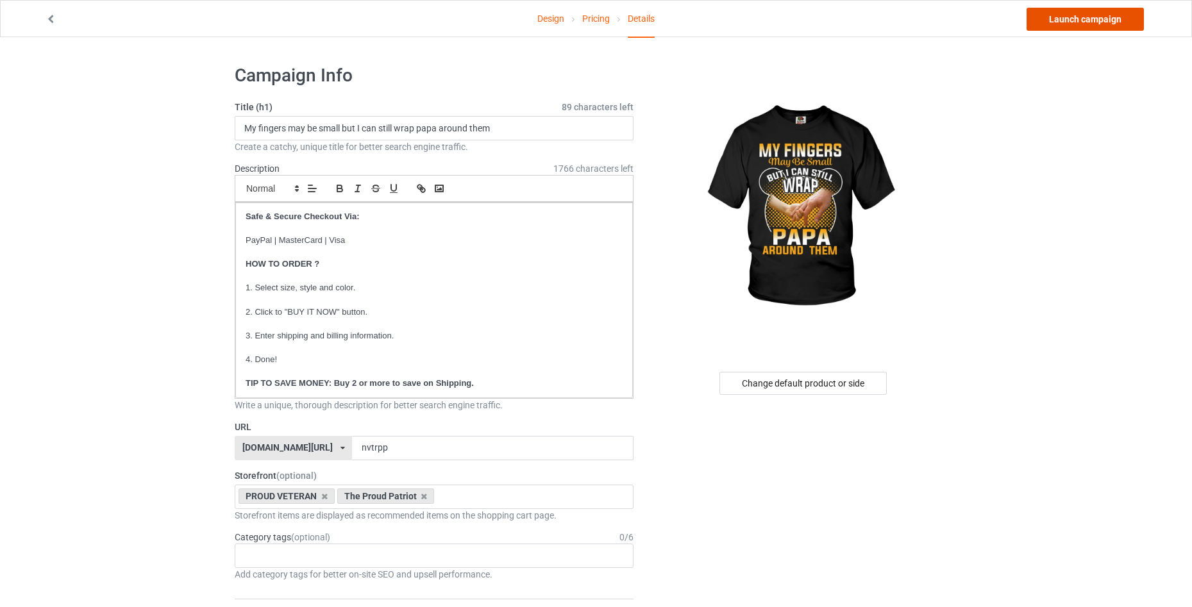
click at [1087, 23] on link "Launch campaign" at bounding box center [1085, 19] width 117 height 23
